Goal: Task Accomplishment & Management: Complete application form

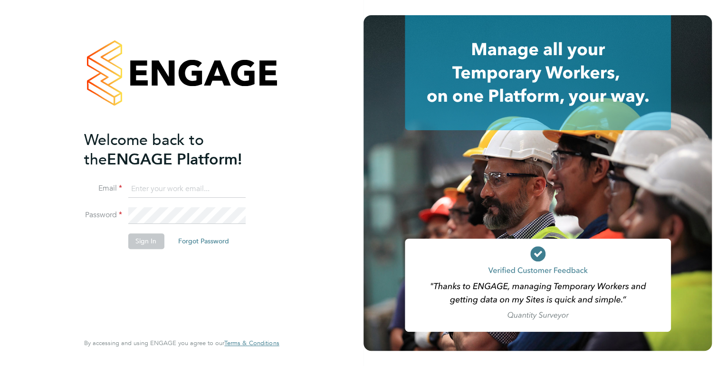
type input "kirsty.hanmore@ncclondon.ac.uk"
click at [142, 246] on button "Sign In" at bounding box center [146, 240] width 36 height 15
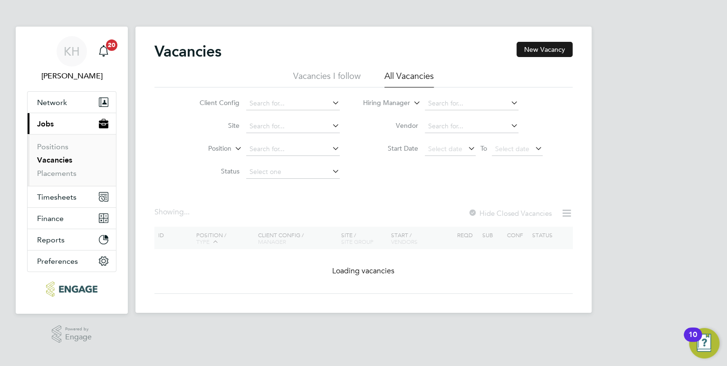
click at [527, 54] on button "New Vacancy" at bounding box center [545, 49] width 56 height 15
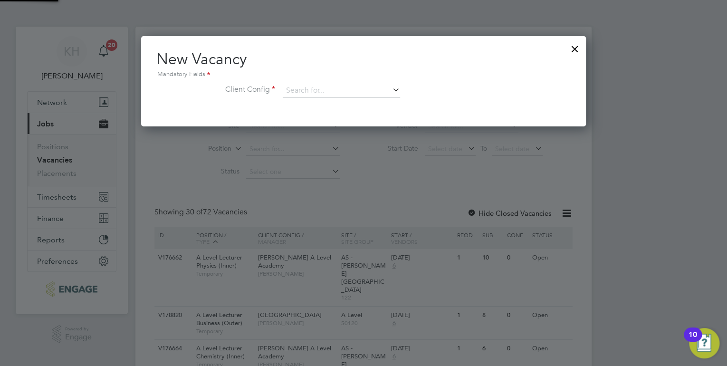
scroll to position [90, 445]
click at [306, 91] on input at bounding box center [341, 91] width 117 height 14
click at [317, 144] on li "BSix" at bounding box center [348, 142] width 131 height 13
type input "BSix"
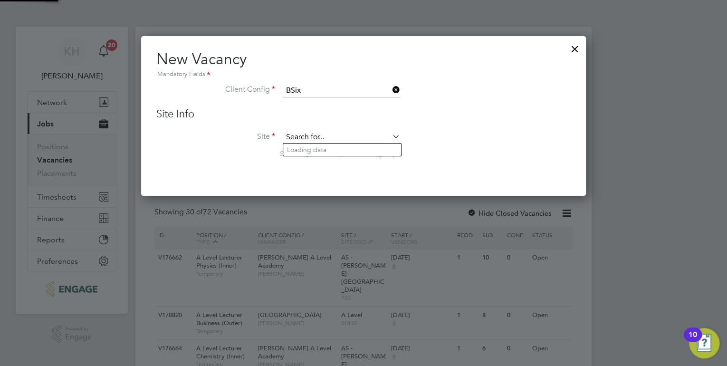
click at [333, 136] on input at bounding box center [341, 137] width 117 height 14
type input "a"
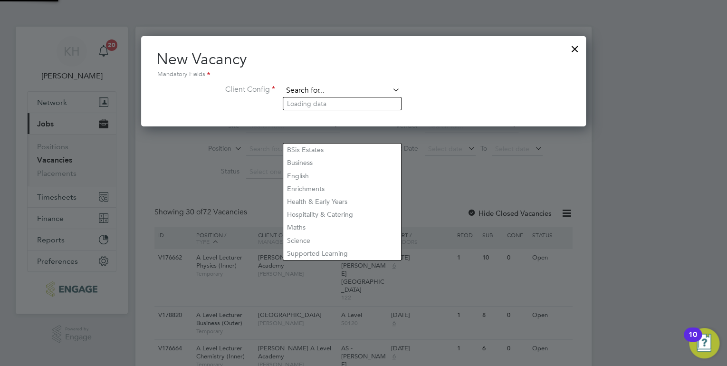
scroll to position [90, 445]
click at [339, 86] on input at bounding box center [341, 91] width 117 height 14
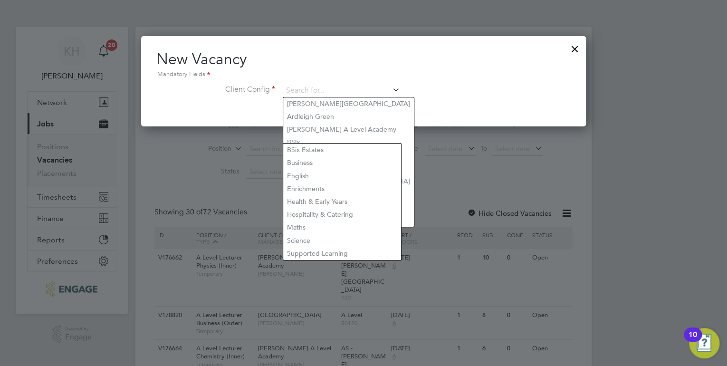
click at [472, 105] on li "Client Config" at bounding box center [363, 96] width 414 height 24
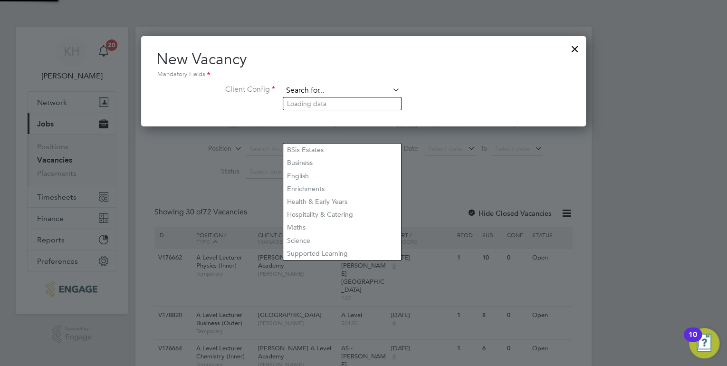
click at [385, 86] on input at bounding box center [341, 91] width 117 height 14
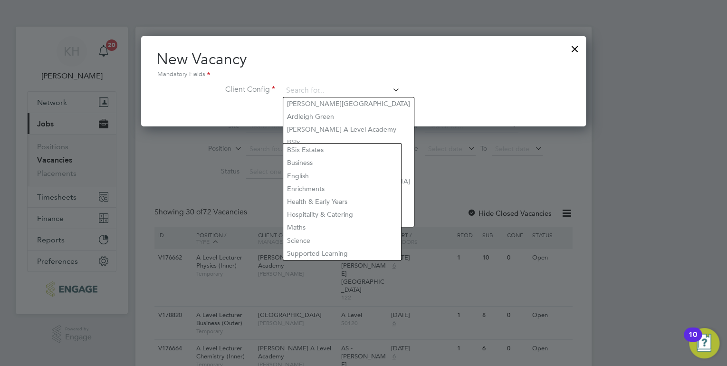
click at [573, 51] on div at bounding box center [574, 46] width 17 height 17
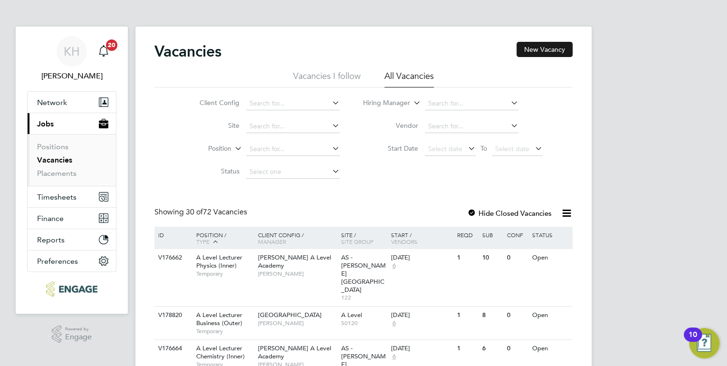
click at [559, 48] on button "New Vacancy" at bounding box center [545, 49] width 56 height 15
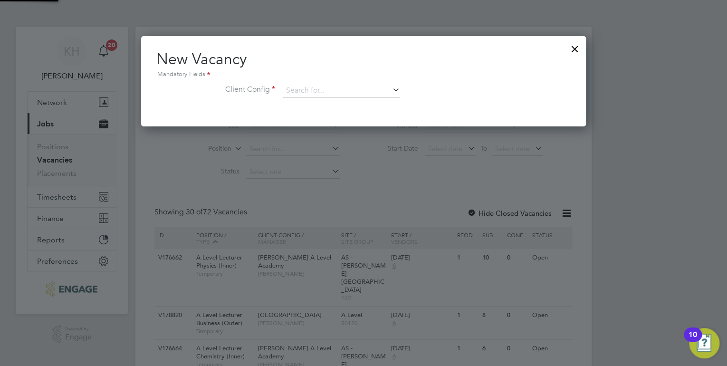
scroll to position [90, 445]
click at [309, 88] on input at bounding box center [341, 91] width 117 height 14
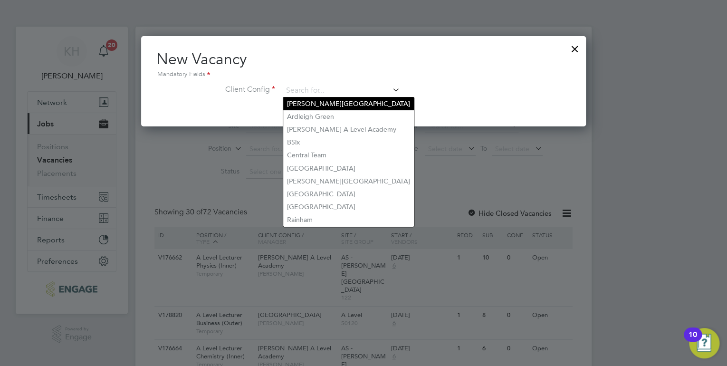
click at [315, 106] on li "[PERSON_NAME][GEOGRAPHIC_DATA]" at bounding box center [348, 103] width 131 height 13
type input "Arbour Square"
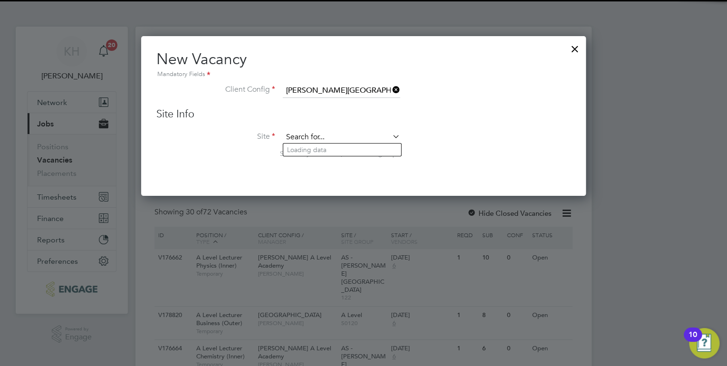
click at [314, 133] on input at bounding box center [341, 137] width 117 height 14
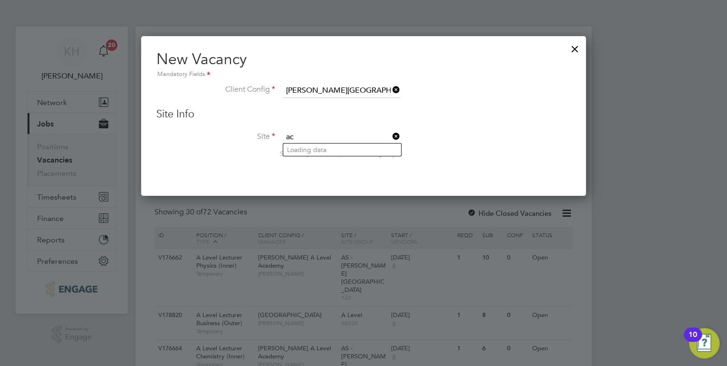
type input "a"
type input "1"
click at [391, 137] on icon at bounding box center [391, 136] width 0 height 13
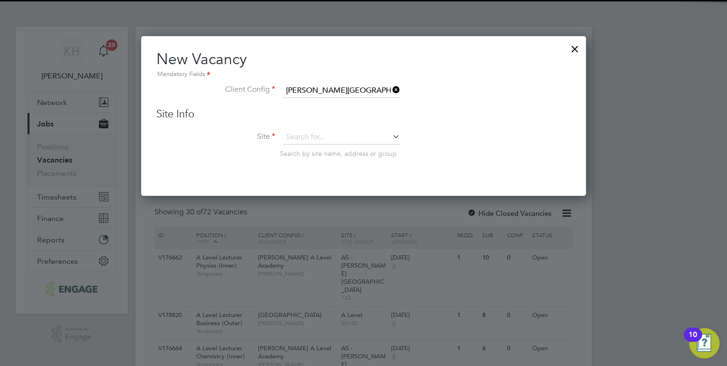
click at [391, 137] on icon at bounding box center [391, 136] width 0 height 13
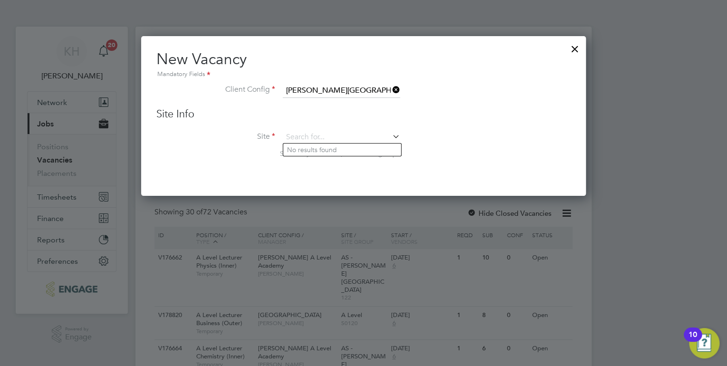
click at [391, 136] on icon at bounding box center [391, 136] width 0 height 13
type input "a"
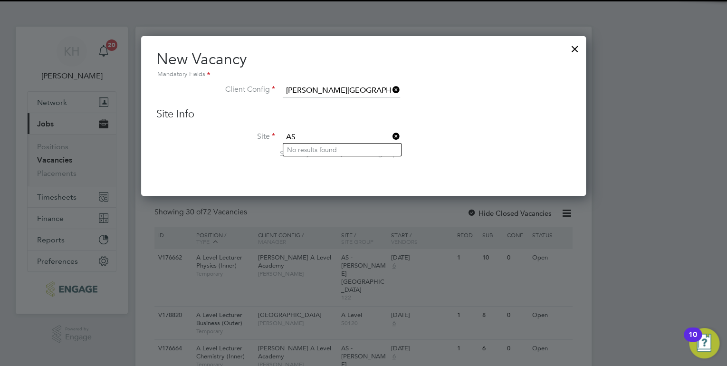
type input "A"
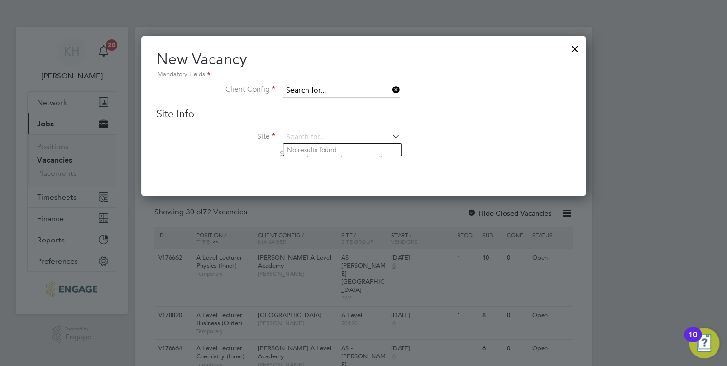
click at [316, 84] on input at bounding box center [341, 91] width 117 height 14
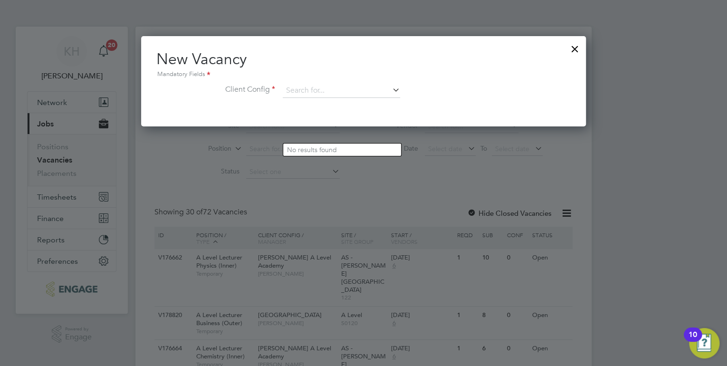
click at [325, 123] on li "[PERSON_NAME] A Level Academy" at bounding box center [348, 129] width 131 height 13
type input "[PERSON_NAME] A Level Academy"
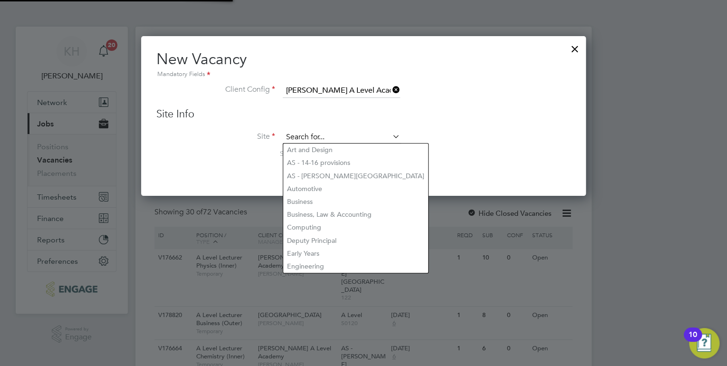
click at [316, 139] on input at bounding box center [341, 137] width 117 height 14
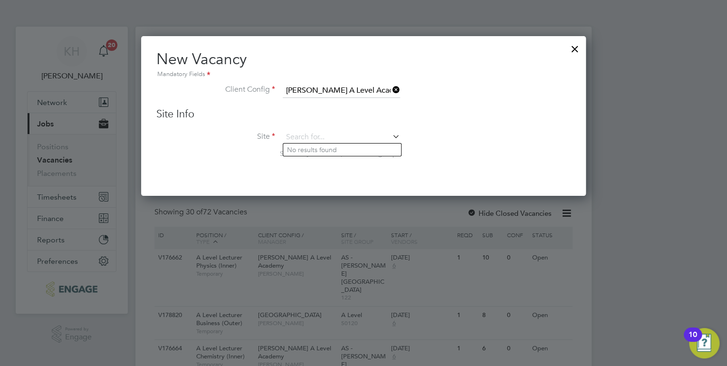
click at [320, 172] on li "AS - [PERSON_NAME][GEOGRAPHIC_DATA]" at bounding box center [355, 176] width 145 height 13
type input "AS - [PERSON_NAME][GEOGRAPHIC_DATA]"
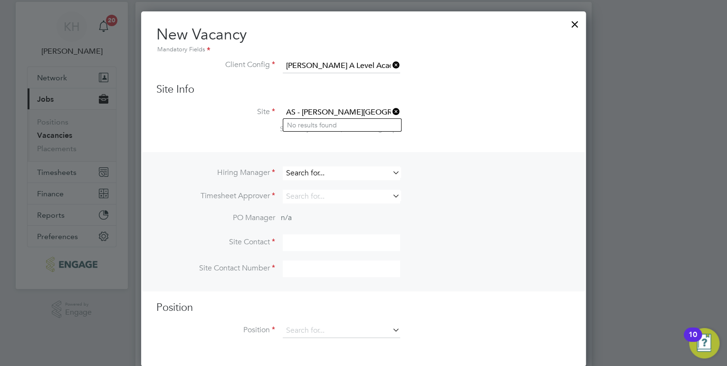
scroll to position [38, 0]
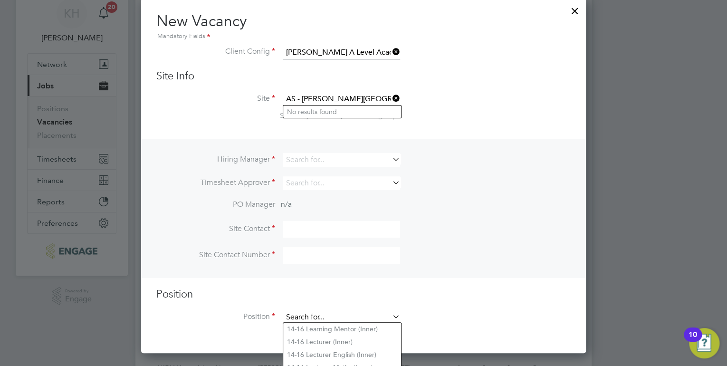
click at [309, 314] on input at bounding box center [341, 317] width 117 height 14
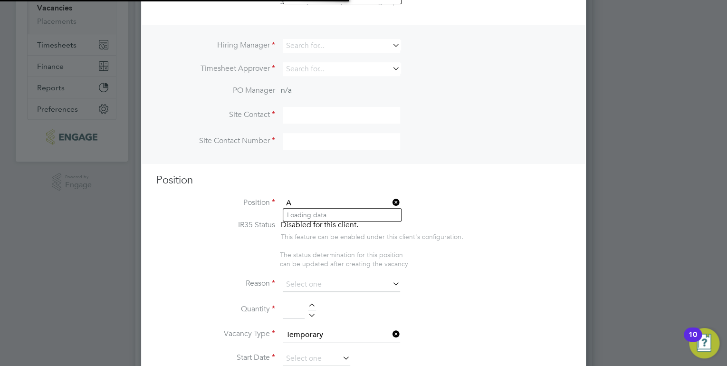
scroll to position [1375, 445]
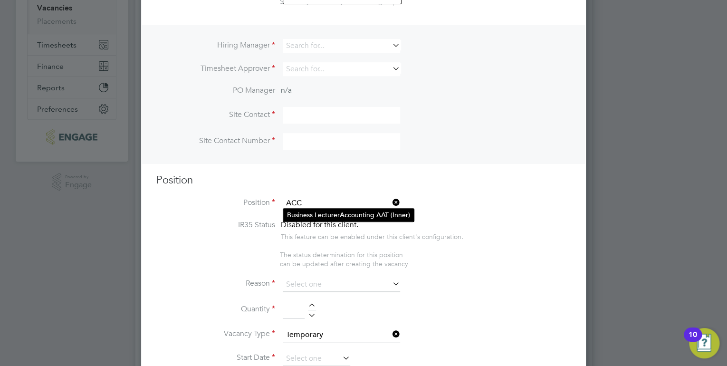
click at [340, 217] on li "Business Lecturer Acc ounting AAT (Inner)" at bounding box center [348, 215] width 131 height 13
type input "Business Lecturer Accounting AAT (Inner)"
type textarea "PURPOSE OF JOB: • To teach and assess learning on a range of courses, which inc…"
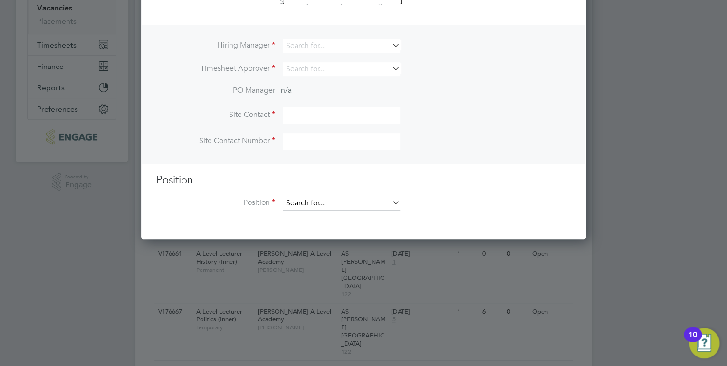
scroll to position [5, 5]
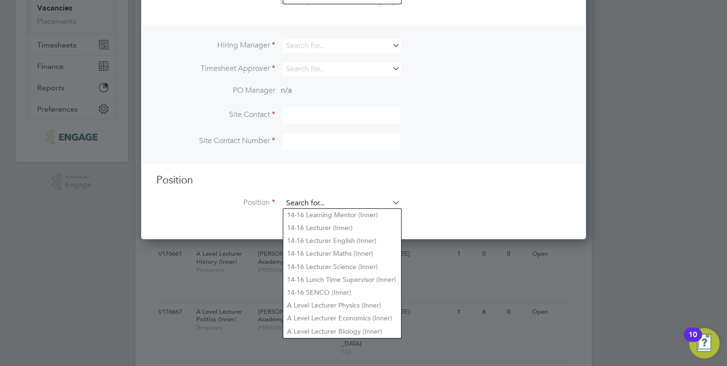
drag, startPoint x: 286, startPoint y: 200, endPoint x: 311, endPoint y: 200, distance: 25.7
click at [311, 200] on input at bounding box center [341, 203] width 117 height 14
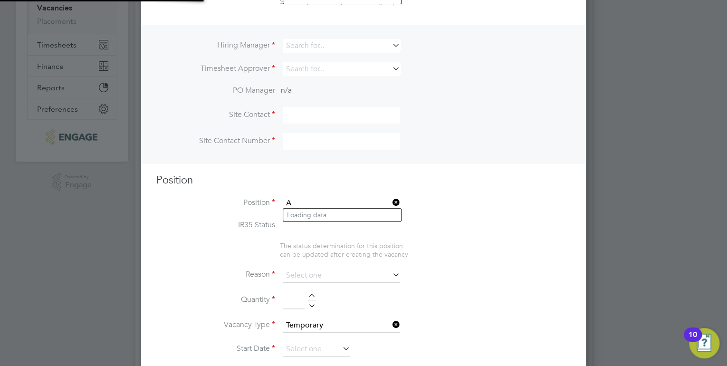
scroll to position [28, 49]
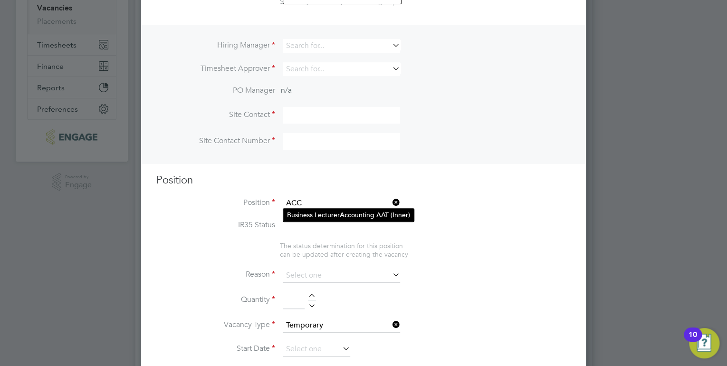
click at [360, 216] on li "Business Lecturer Acc ounting AAT (Inner)" at bounding box center [348, 215] width 131 height 13
type input "Business Lecturer Accounting AAT (Inner)"
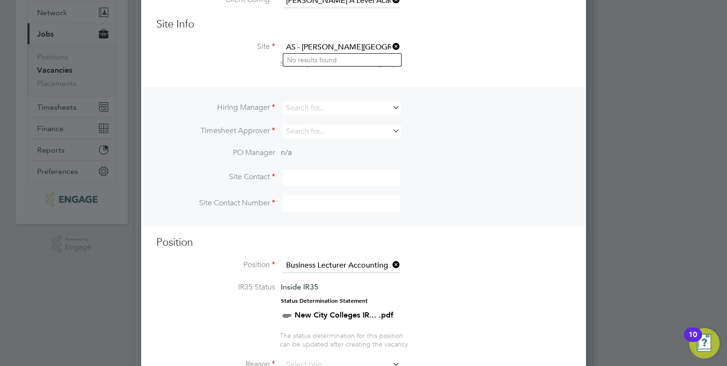
scroll to position [0, 0]
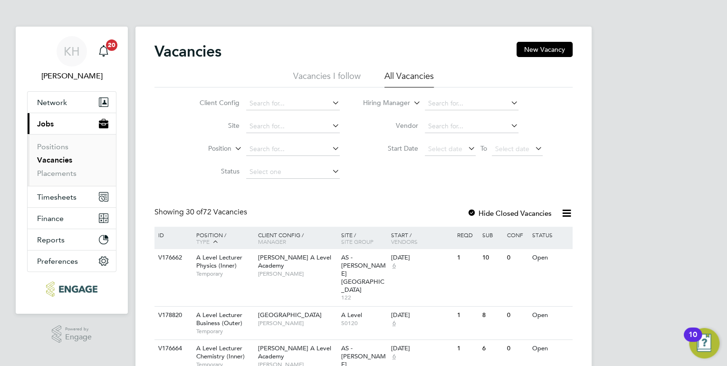
click at [546, 57] on div "Vacancies New Vacancy" at bounding box center [363, 56] width 418 height 29
click at [546, 50] on button "New Vacancy" at bounding box center [545, 49] width 56 height 15
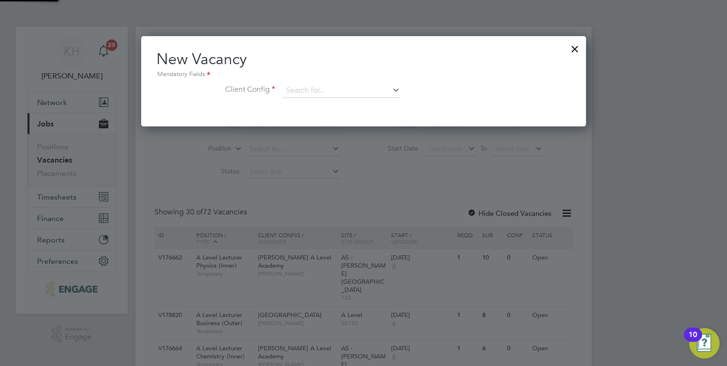
scroll to position [90, 445]
click at [344, 87] on input at bounding box center [341, 91] width 117 height 14
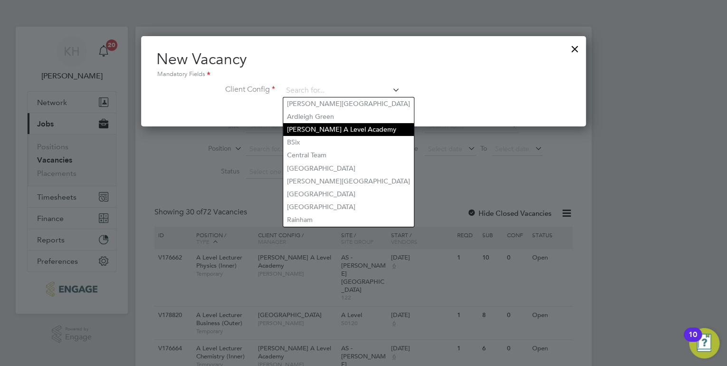
click at [340, 126] on li "[PERSON_NAME] A Level Academy" at bounding box center [348, 129] width 131 height 13
type input "[PERSON_NAME] A Level Academy"
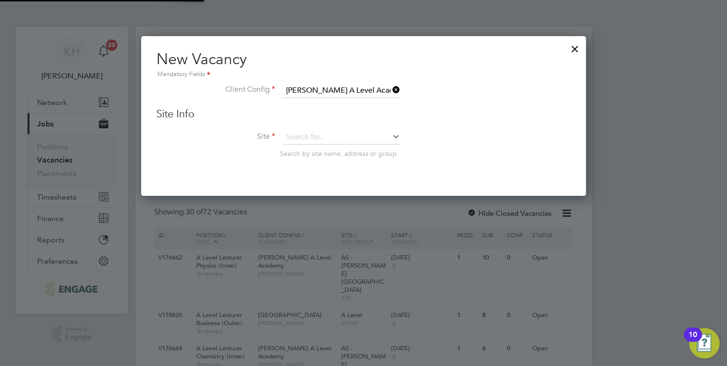
scroll to position [160, 445]
click at [391, 137] on icon at bounding box center [391, 136] width 0 height 13
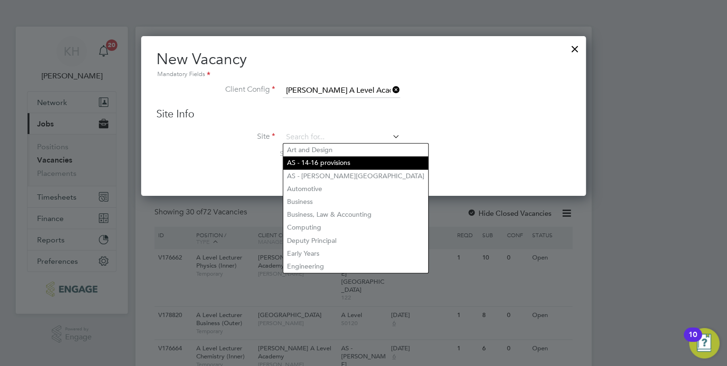
click at [371, 168] on li "AS - 14-16 provisions" at bounding box center [355, 162] width 145 height 13
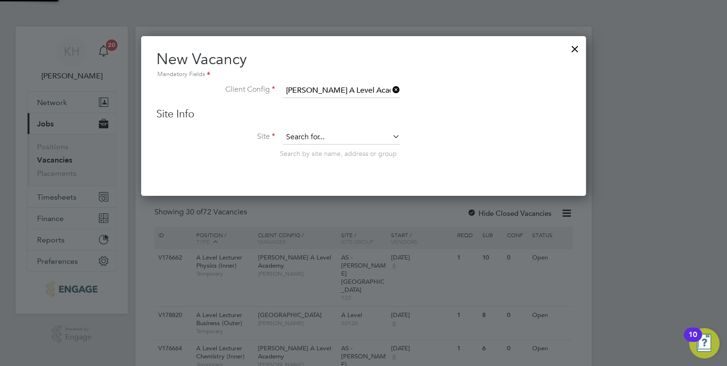
type input "AS - 14-16 provisions"
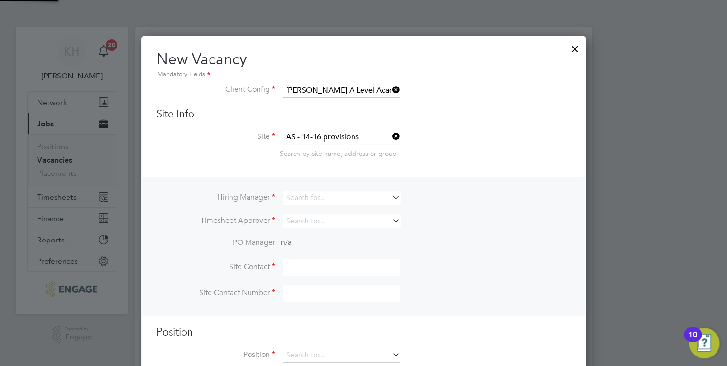
scroll to position [5, 5]
click at [391, 139] on icon at bounding box center [391, 136] width 0 height 13
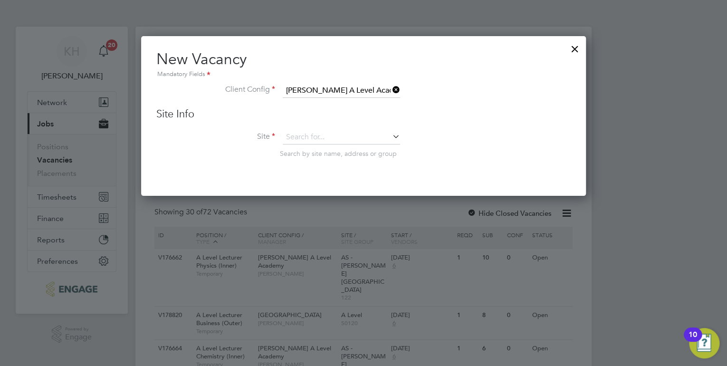
scroll to position [5, 5]
click at [391, 136] on icon at bounding box center [391, 136] width 0 height 13
click at [577, 47] on div at bounding box center [574, 46] width 17 height 17
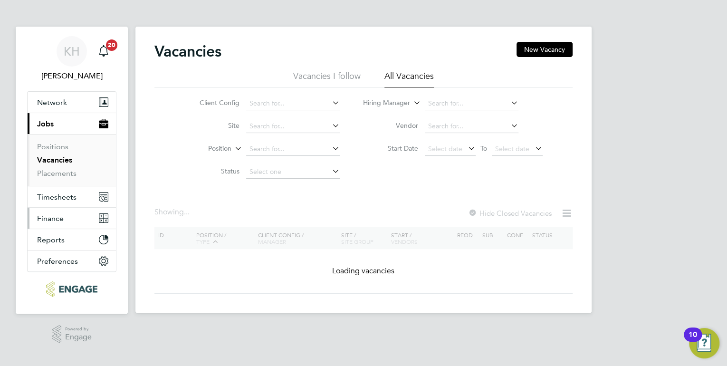
click at [68, 222] on button "Finance" at bounding box center [72, 218] width 88 height 21
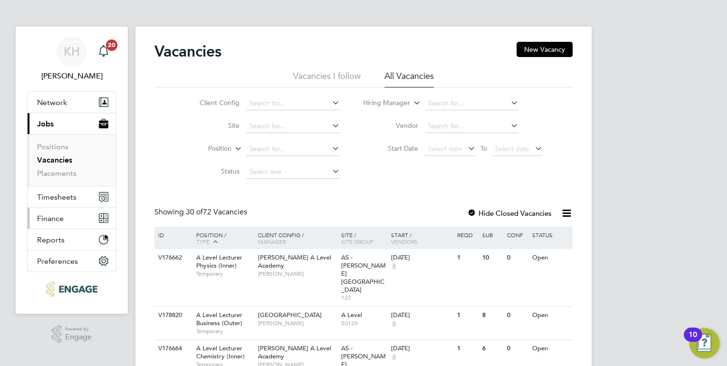
click at [57, 220] on span "Finance" at bounding box center [50, 218] width 27 height 9
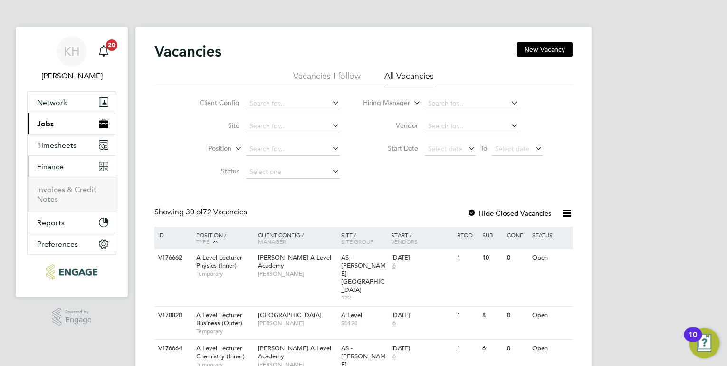
click at [51, 203] on li "Invoices & Credit Notes" at bounding box center [72, 194] width 71 height 19
click at [51, 190] on link "Invoices & Credit Notes" at bounding box center [66, 194] width 59 height 19
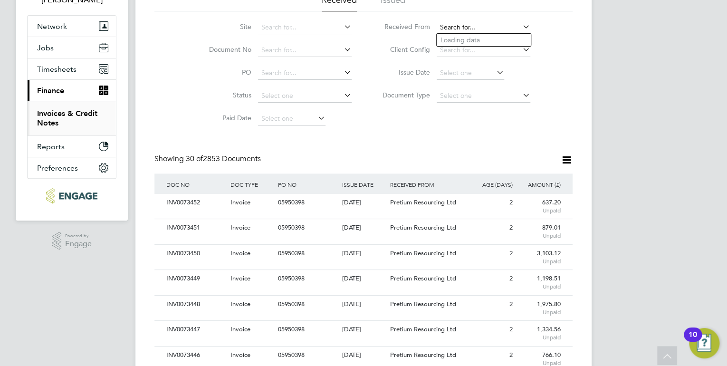
click at [451, 31] on input at bounding box center [484, 27] width 94 height 13
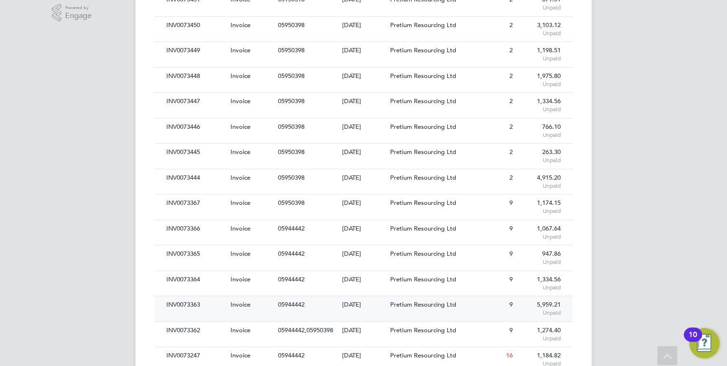
click at [405, 298] on div "Pretium Resourcing Ltd" at bounding box center [427, 305] width 80 height 18
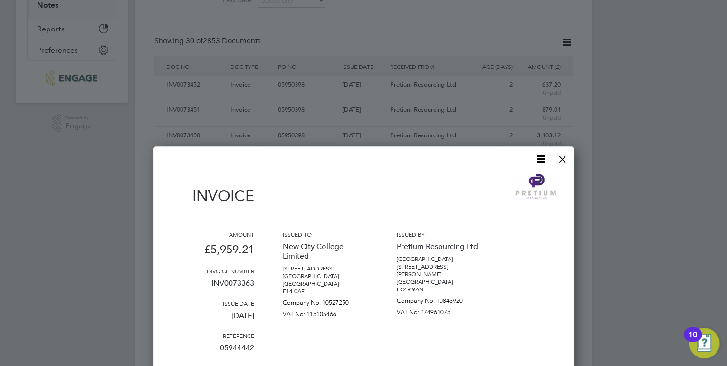
click at [565, 154] on div at bounding box center [562, 156] width 17 height 17
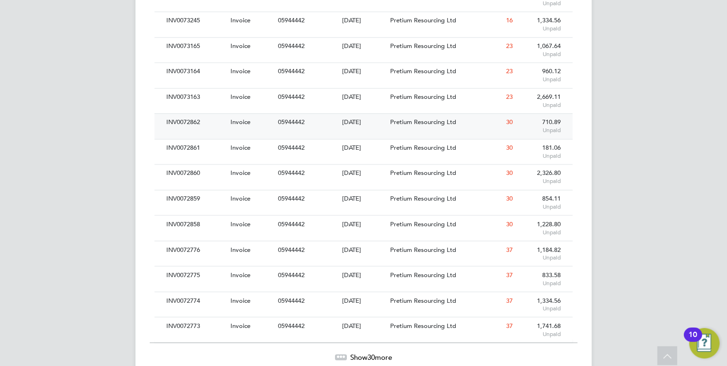
scroll to position [650, 0]
